Goal: Task Accomplishment & Management: Manage account settings

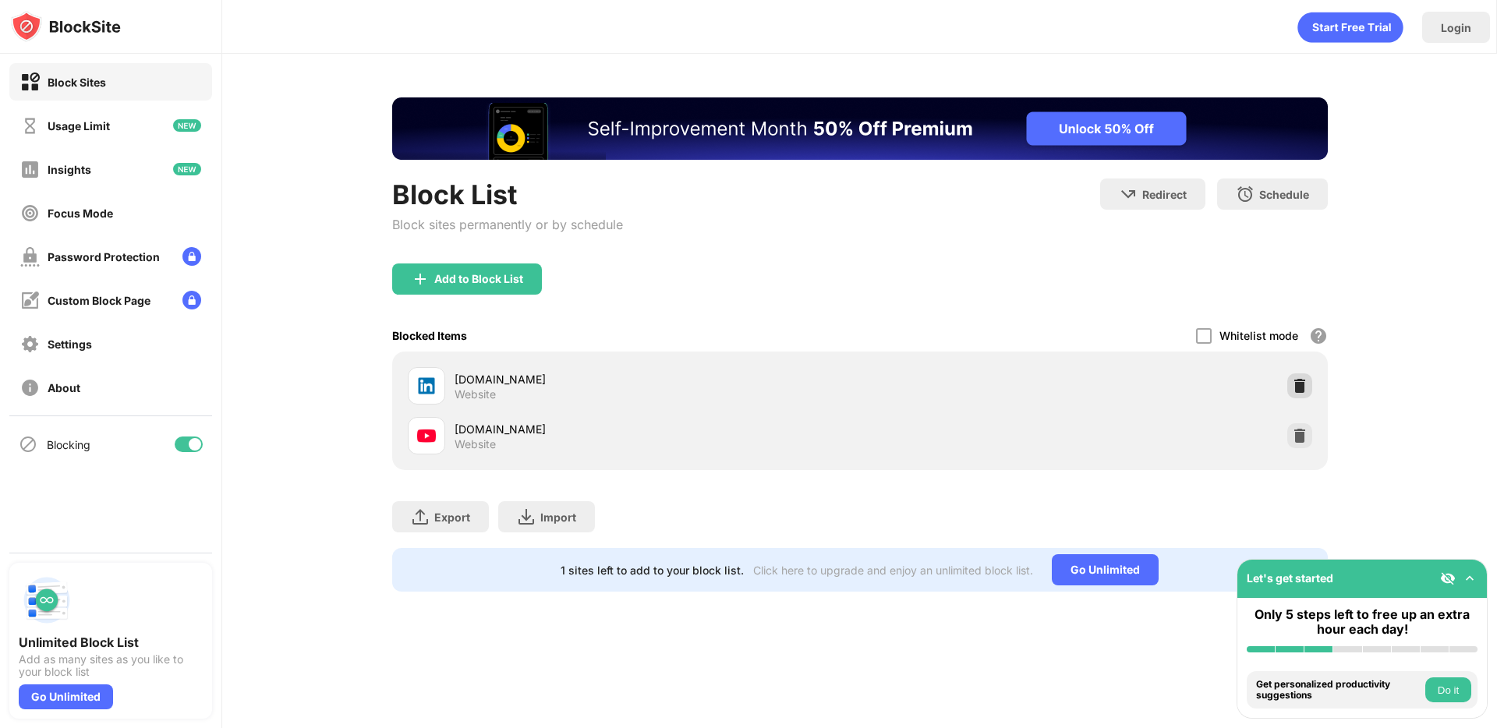
click at [1303, 387] on img at bounding box center [1300, 386] width 16 height 16
click at [1296, 443] on img at bounding box center [1300, 436] width 16 height 16
drag, startPoint x: 1304, startPoint y: 443, endPoint x: 1286, endPoint y: 421, distance: 28.2
click at [1304, 443] on img at bounding box center [1300, 436] width 16 height 16
click at [1293, 435] on img at bounding box center [1300, 436] width 16 height 16
